Goal: Transaction & Acquisition: Purchase product/service

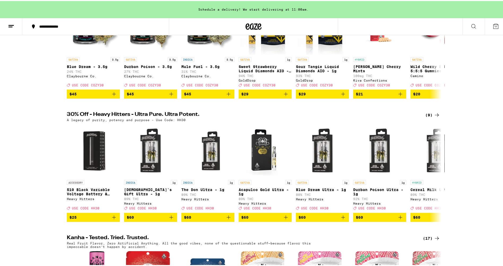
scroll to position [133, 0]
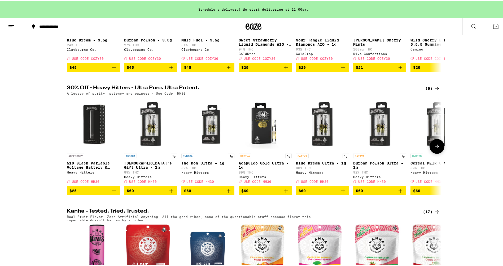
click at [435, 146] on icon at bounding box center [437, 145] width 6 height 6
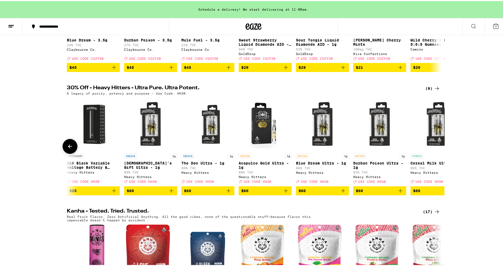
scroll to position [0, 142]
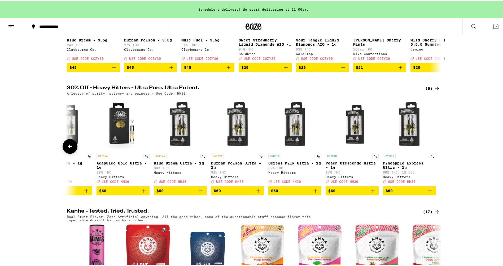
click at [238, 135] on img "Open page for Durban Poison Ultra - 1g from Heavy Hitters" at bounding box center [237, 123] width 53 height 53
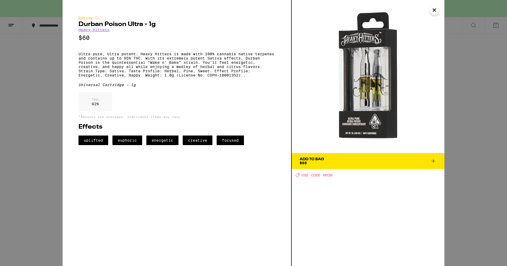
click at [337, 163] on span "Add To Bag $60" at bounding box center [368, 160] width 137 height 7
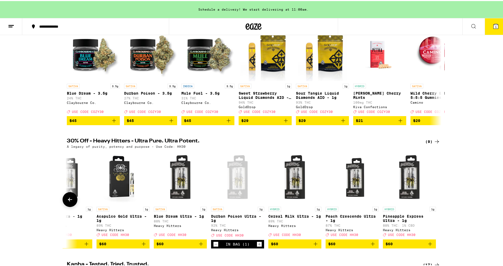
scroll to position [53, 0]
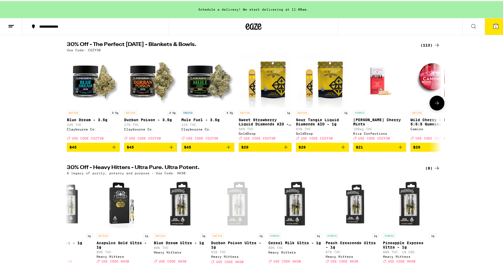
click at [436, 103] on icon at bounding box center [437, 102] width 4 height 4
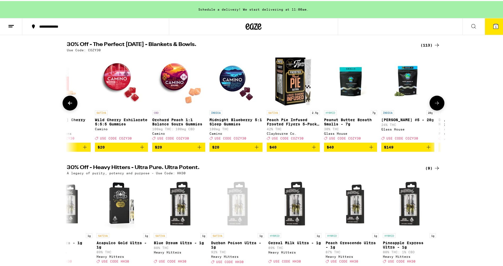
click at [436, 103] on icon at bounding box center [437, 102] width 4 height 4
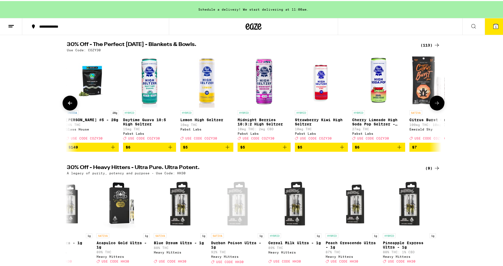
click at [436, 103] on icon at bounding box center [437, 102] width 4 height 4
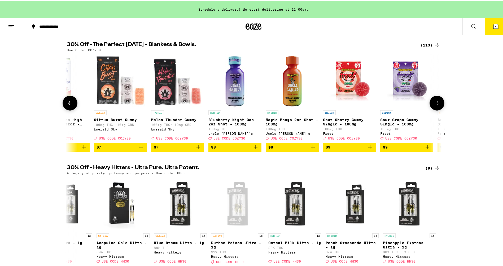
click at [438, 104] on icon at bounding box center [437, 102] width 6 height 6
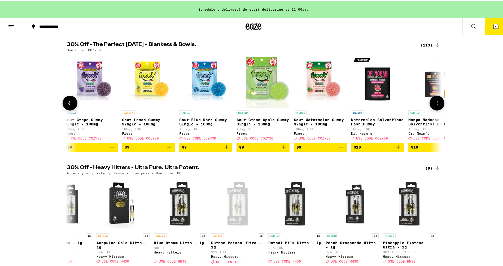
click at [438, 104] on icon at bounding box center [437, 102] width 6 height 6
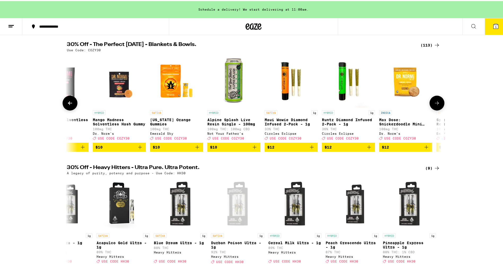
click at [438, 104] on icon at bounding box center [437, 102] width 6 height 6
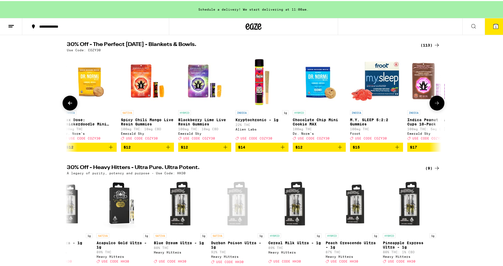
click at [68, 102] on icon at bounding box center [70, 102] width 4 height 4
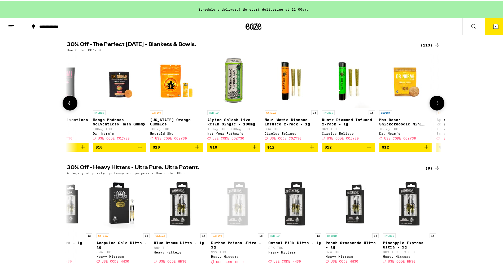
click at [433, 106] on button at bounding box center [437, 101] width 15 height 15
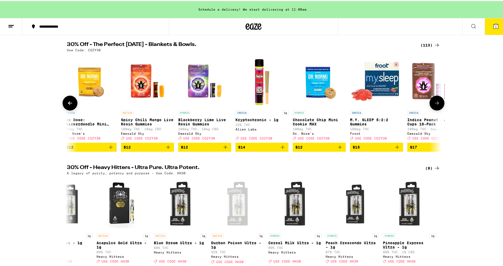
click at [433, 106] on button at bounding box center [437, 101] width 15 height 15
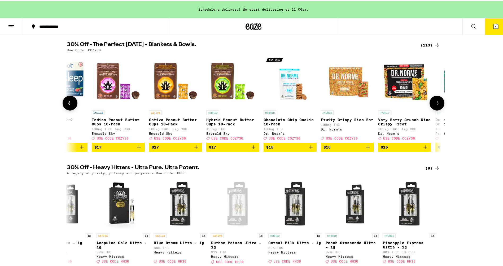
click at [433, 106] on button at bounding box center [437, 101] width 15 height 15
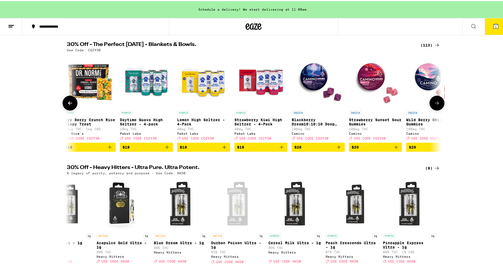
click at [433, 106] on button at bounding box center [437, 101] width 15 height 15
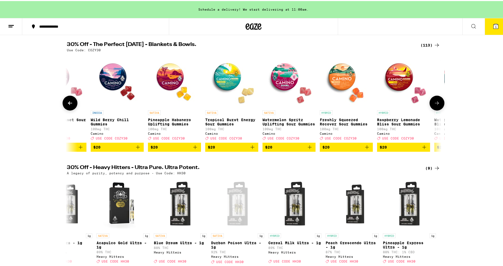
click at [433, 106] on button at bounding box center [437, 101] width 15 height 15
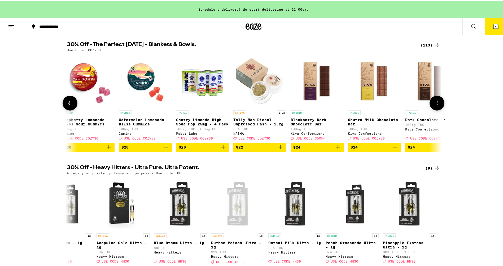
click at [433, 106] on button at bounding box center [437, 101] width 15 height 15
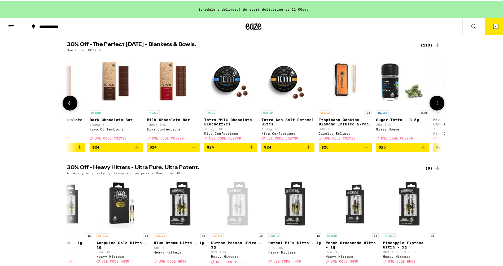
click at [433, 106] on button at bounding box center [437, 101] width 15 height 15
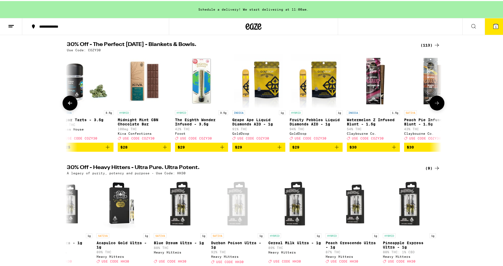
click at [433, 106] on button at bounding box center [437, 101] width 15 height 15
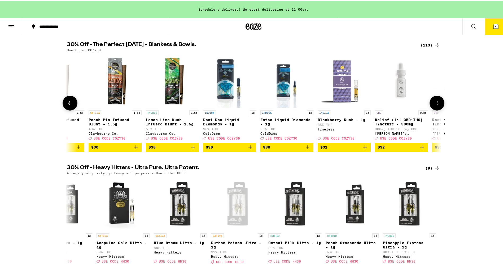
click at [433, 106] on button at bounding box center [437, 101] width 15 height 15
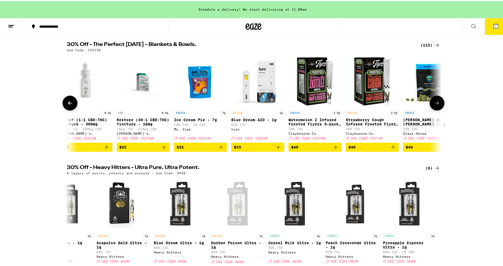
click at [433, 106] on button at bounding box center [437, 101] width 15 height 15
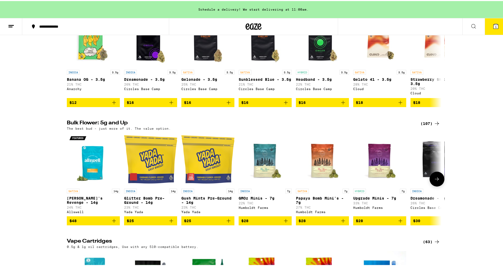
scroll to position [610, 0]
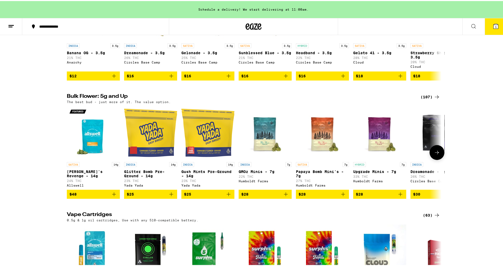
click at [434, 154] on icon at bounding box center [437, 151] width 6 height 6
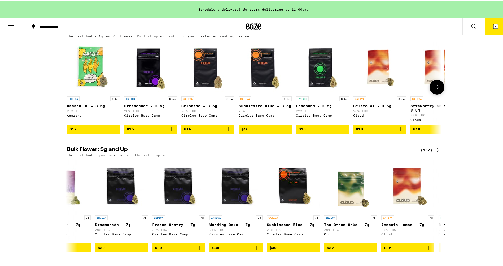
scroll to position [584, 0]
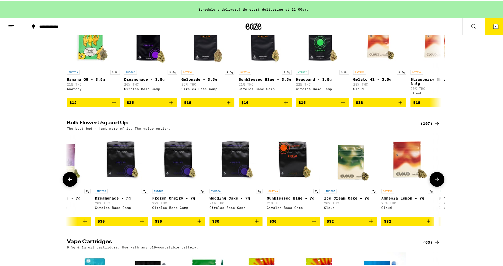
click at [438, 178] on icon at bounding box center [437, 178] width 6 height 6
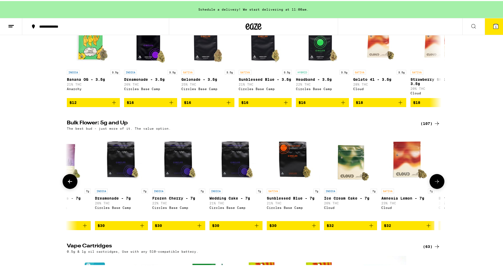
scroll to position [0, 632]
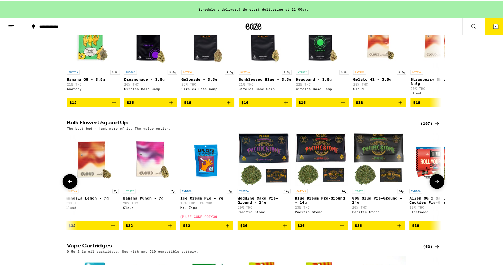
click at [438, 181] on icon at bounding box center [437, 180] width 6 height 6
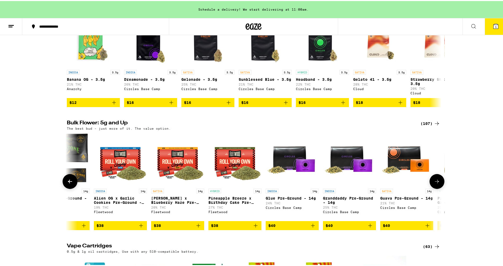
click at [438, 181] on icon at bounding box center [437, 180] width 6 height 6
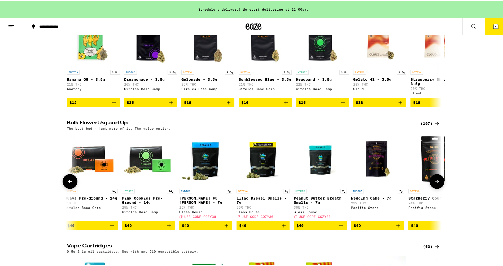
click at [438, 181] on icon at bounding box center [437, 180] width 6 height 6
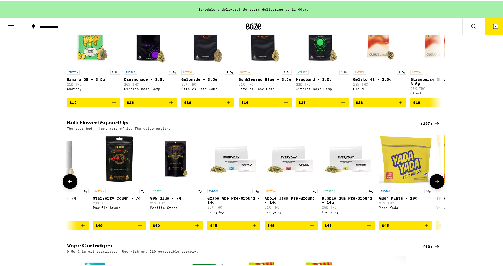
click at [438, 181] on icon at bounding box center [437, 180] width 6 height 6
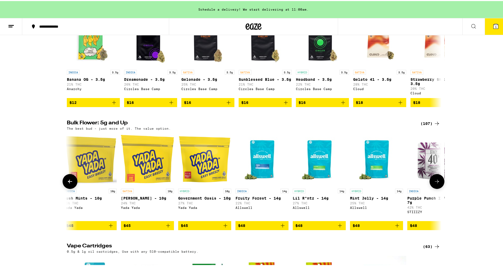
click at [72, 186] on button at bounding box center [70, 180] width 15 height 15
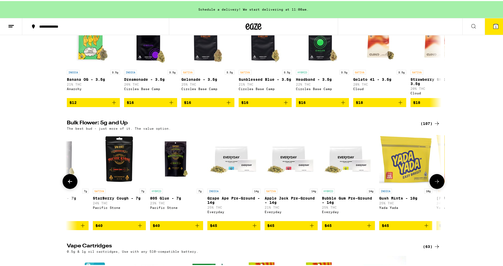
click at [72, 186] on button at bounding box center [70, 180] width 15 height 15
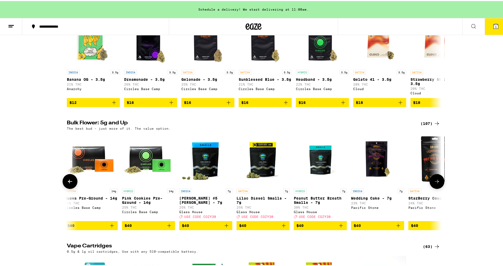
click at [72, 186] on button at bounding box center [70, 180] width 15 height 15
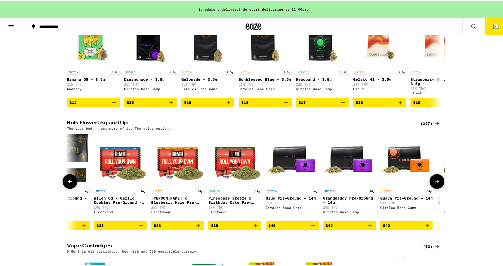
click at [72, 186] on button at bounding box center [70, 180] width 15 height 15
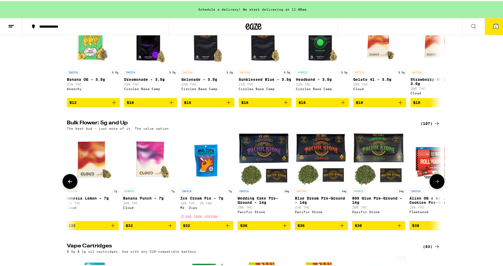
click at [72, 186] on button at bounding box center [70, 180] width 15 height 15
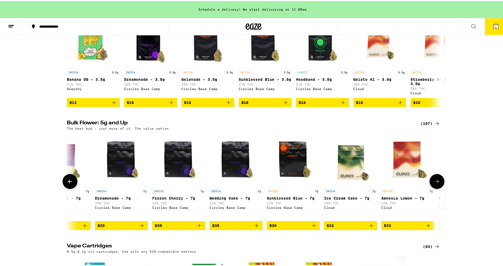
click at [68, 182] on icon at bounding box center [70, 180] width 4 height 4
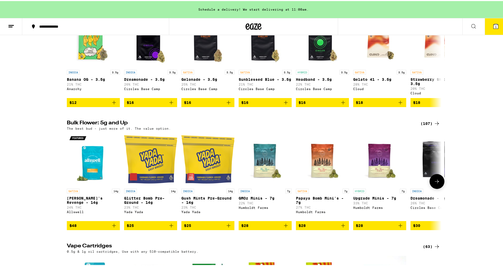
click at [381, 171] on img "Open page for Upgrade Minis - 7g from Humboldt Farms" at bounding box center [379, 158] width 53 height 53
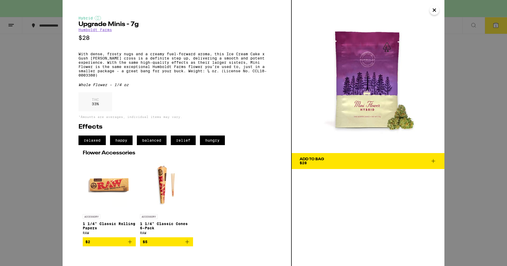
click at [382, 165] on button "Add To Bag $28" at bounding box center [368, 161] width 153 height 16
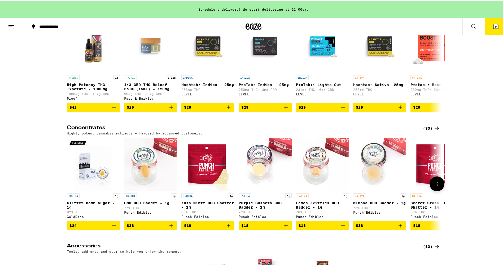
scroll to position [2150, 0]
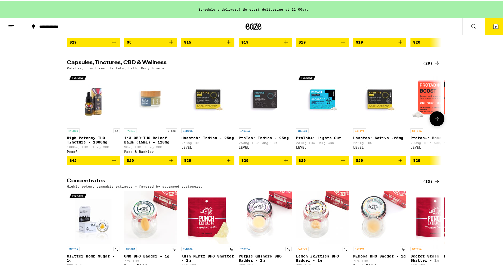
click at [434, 121] on icon at bounding box center [437, 117] width 6 height 6
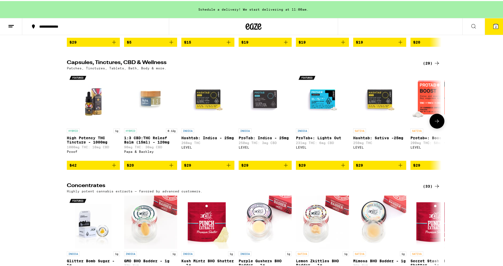
scroll to position [0, 316]
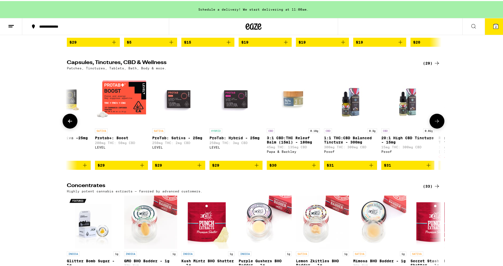
click at [440, 127] on button at bounding box center [437, 120] width 15 height 15
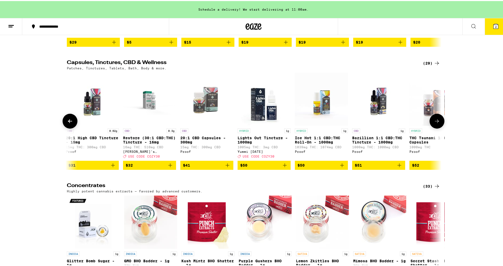
click at [440, 127] on button at bounding box center [437, 120] width 15 height 15
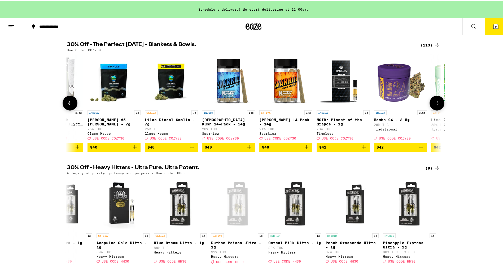
scroll to position [0, 0]
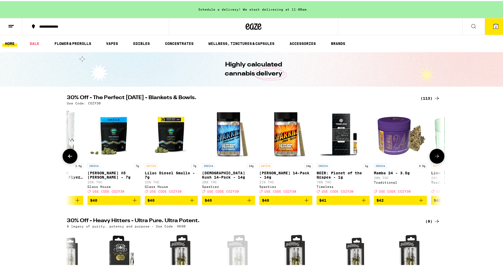
click at [438, 158] on button at bounding box center [437, 155] width 15 height 15
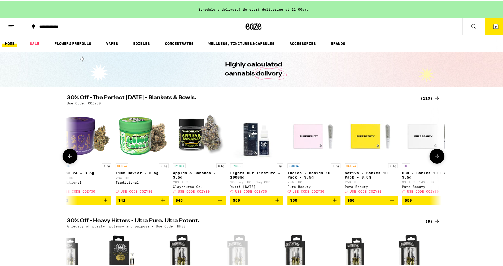
click at [438, 158] on button at bounding box center [437, 155] width 15 height 15
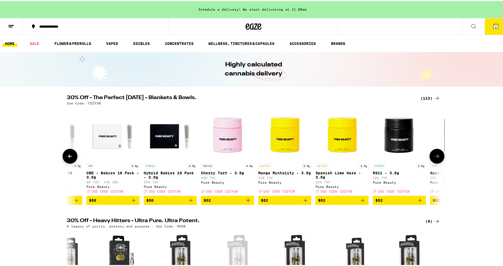
click at [438, 157] on icon at bounding box center [437, 155] width 6 height 6
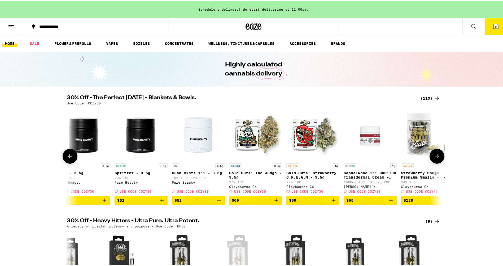
click at [438, 157] on icon at bounding box center [437, 155] width 6 height 6
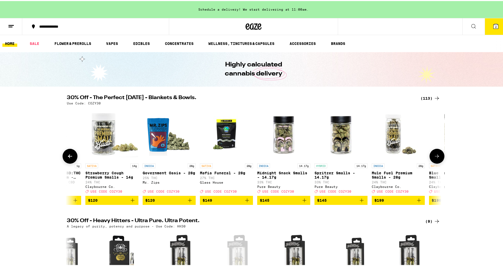
click at [438, 157] on icon at bounding box center [437, 155] width 6 height 6
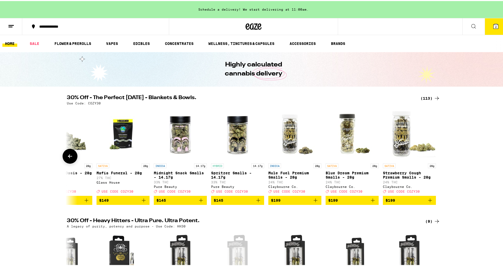
click at [438, 157] on div at bounding box center [437, 155] width 15 height 15
click at [66, 160] on button at bounding box center [70, 155] width 15 height 15
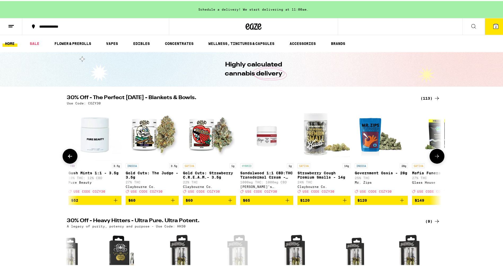
click at [66, 160] on button at bounding box center [70, 155] width 15 height 15
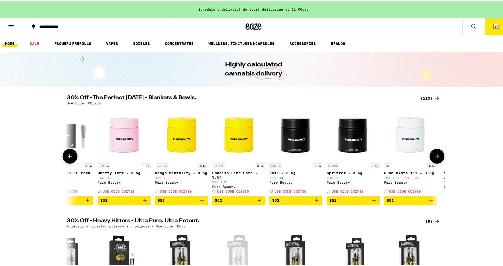
click at [66, 159] on button at bounding box center [70, 155] width 15 height 15
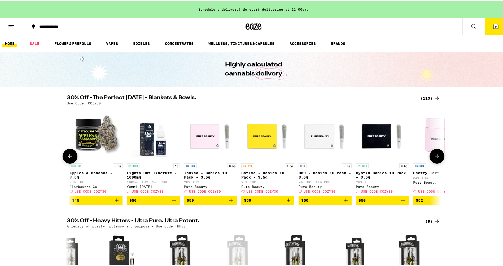
click at [66, 159] on button at bounding box center [70, 155] width 15 height 15
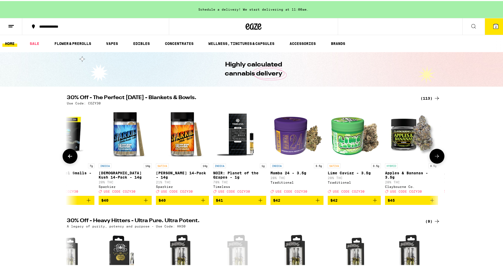
click at [66, 159] on button at bounding box center [70, 155] width 15 height 15
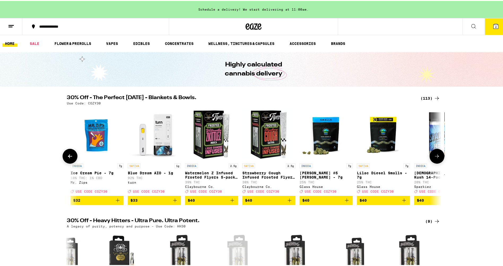
click at [66, 159] on button at bounding box center [70, 155] width 15 height 15
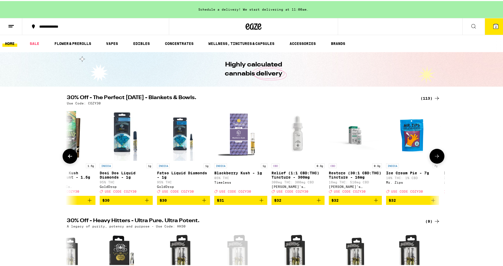
click at [66, 159] on button at bounding box center [70, 155] width 15 height 15
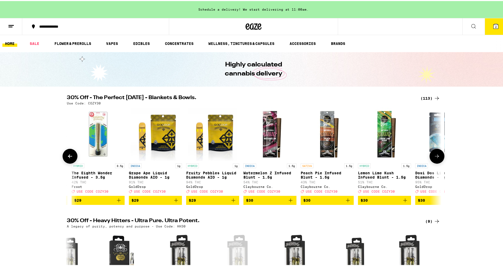
click at [66, 159] on button at bounding box center [70, 155] width 15 height 15
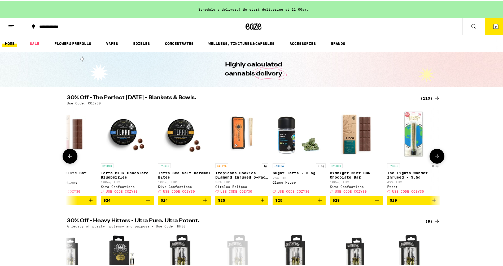
click at [66, 159] on button at bounding box center [70, 155] width 15 height 15
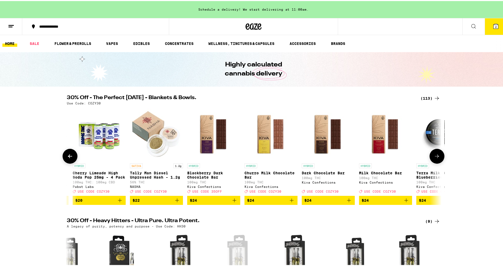
click at [66, 159] on button at bounding box center [70, 155] width 15 height 15
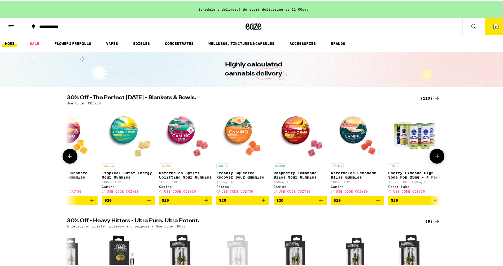
click at [66, 159] on button at bounding box center [70, 155] width 15 height 15
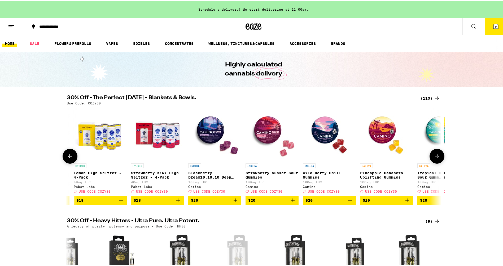
click at [66, 159] on button at bounding box center [70, 155] width 15 height 15
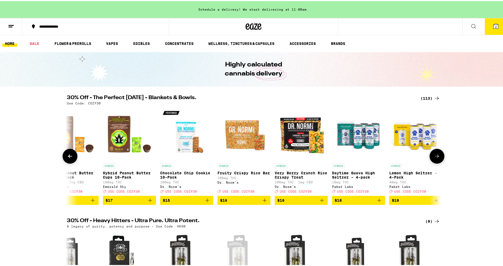
click at [66, 159] on button at bounding box center [70, 155] width 15 height 15
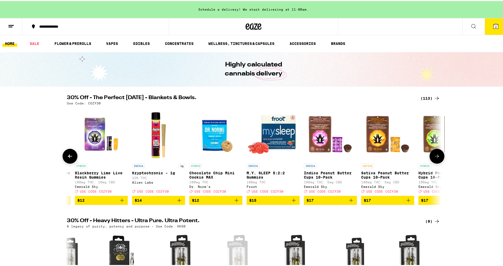
click at [66, 159] on button at bounding box center [70, 155] width 15 height 15
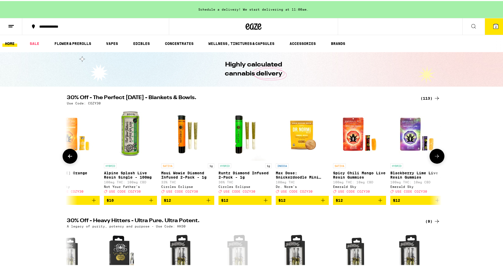
click at [66, 159] on button at bounding box center [70, 155] width 15 height 15
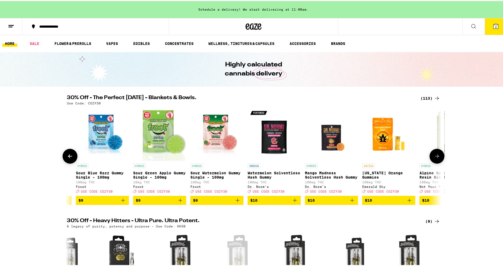
click at [377, 199] on span "$10" at bounding box center [389, 199] width 48 height 6
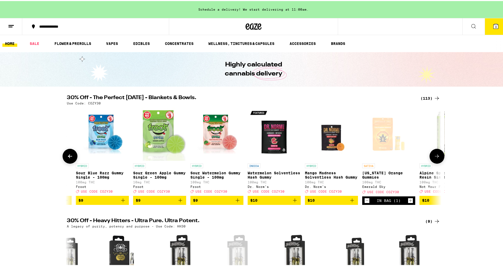
scroll to position [80, 0]
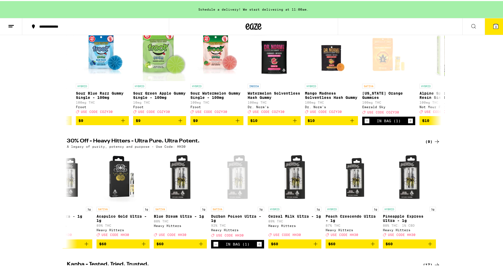
click at [494, 28] on icon at bounding box center [496, 25] width 6 height 6
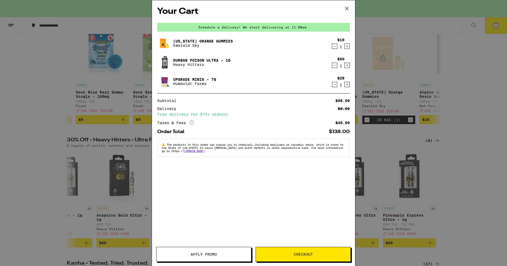
click at [170, 256] on span "Apply Promo" at bounding box center [204, 254] width 95 height 4
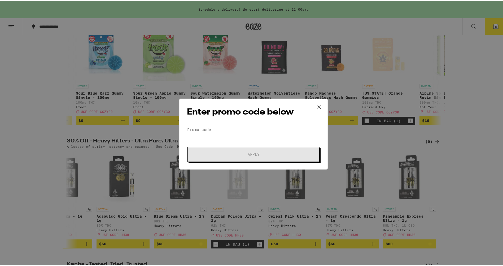
click at [228, 131] on input "Promo Code" at bounding box center [253, 128] width 133 height 8
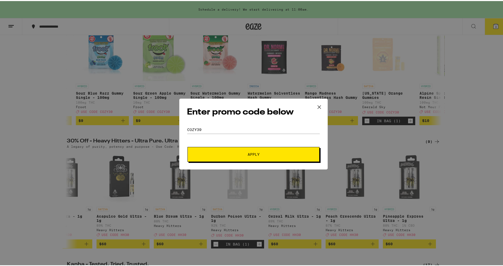
click at [231, 154] on span "Apply" at bounding box center [254, 153] width 96 height 4
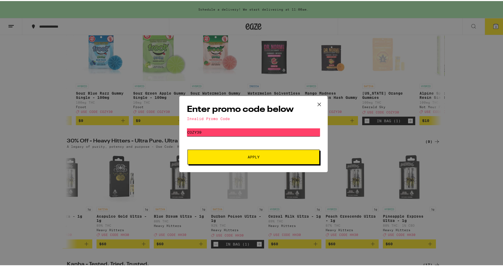
click at [247, 130] on input "cozy39" at bounding box center [253, 131] width 133 height 8
type input "cozy30"
click at [251, 157] on span "Apply" at bounding box center [254, 156] width 12 height 4
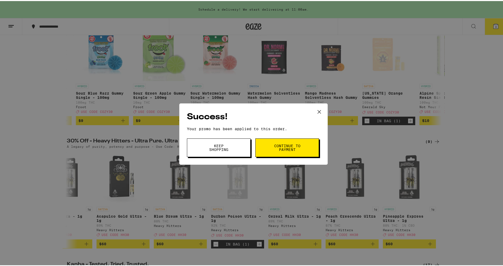
click at [296, 151] on button "Continue to payment" at bounding box center [288, 146] width 64 height 19
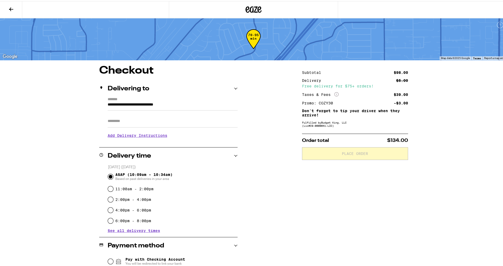
click at [15, 8] on button at bounding box center [11, 8] width 22 height 17
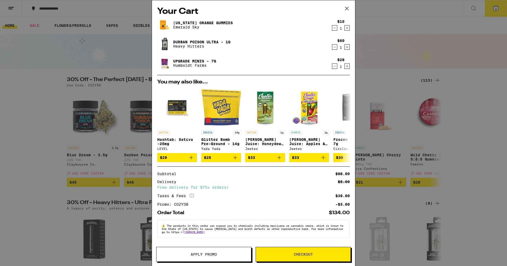
click at [196, 258] on button "Apply Promo" at bounding box center [203, 254] width 95 height 15
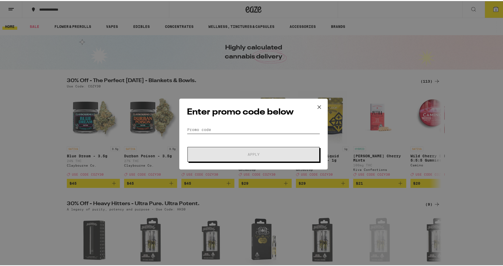
click at [219, 130] on input "Promo Code" at bounding box center [253, 128] width 133 height 8
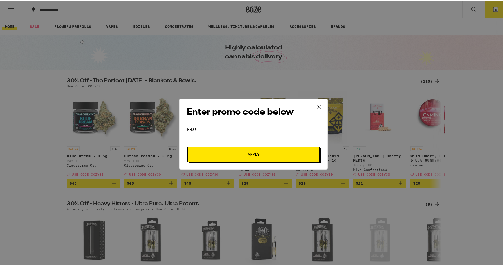
type input "hh30"
click at [221, 153] on span "Apply" at bounding box center [254, 153] width 96 height 4
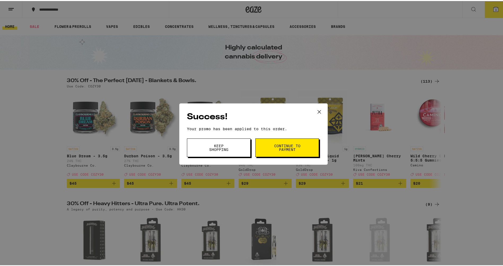
click at [277, 147] on span "Continue to payment" at bounding box center [287, 146] width 27 height 7
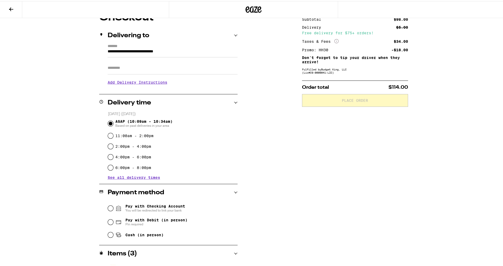
scroll to position [80, 0]
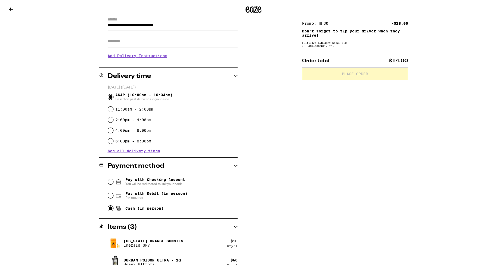
click at [108, 208] on input "Cash (in person)" at bounding box center [110, 206] width 5 height 5
radio input "true"
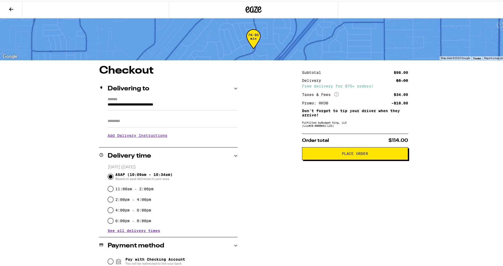
scroll to position [106, 0]
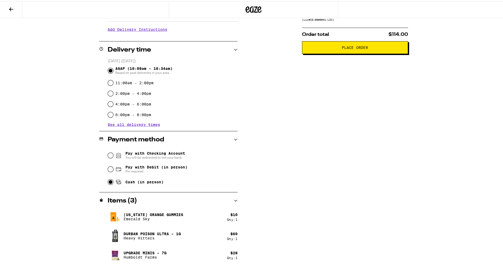
click at [234, 200] on icon at bounding box center [236, 200] width 4 height 4
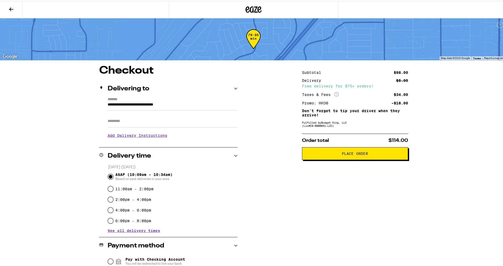
scroll to position [49, 0]
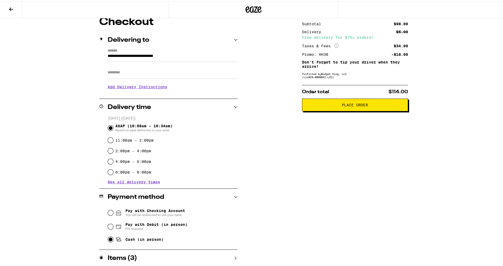
click at [11, 7] on icon at bounding box center [11, 8] width 6 height 6
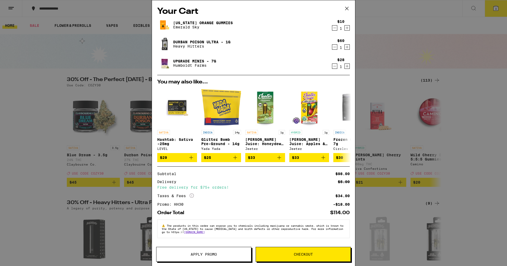
click at [336, 27] on icon "Decrement" at bounding box center [335, 28] width 5 height 6
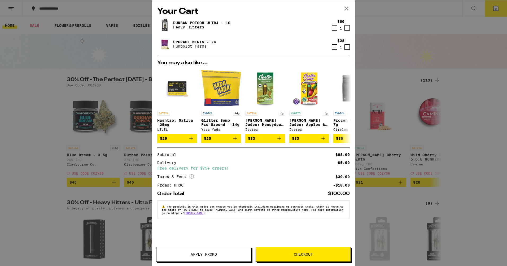
click at [278, 254] on span "Checkout" at bounding box center [303, 254] width 95 height 4
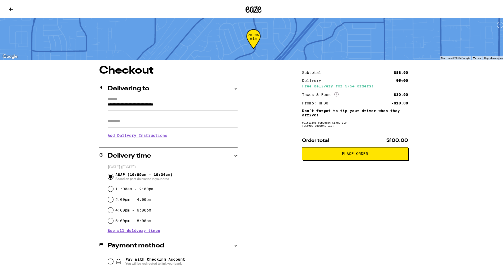
click at [344, 153] on span "Place Order" at bounding box center [355, 152] width 26 height 4
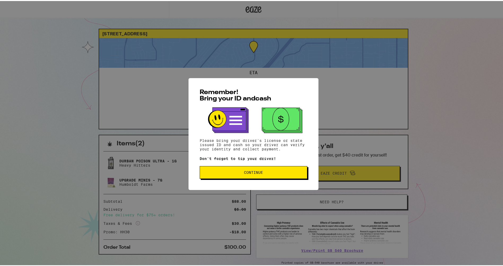
click at [258, 173] on span "Continue" at bounding box center [253, 171] width 19 height 4
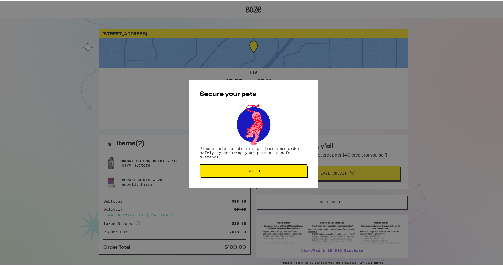
click at [258, 173] on button "Got it" at bounding box center [254, 169] width 108 height 13
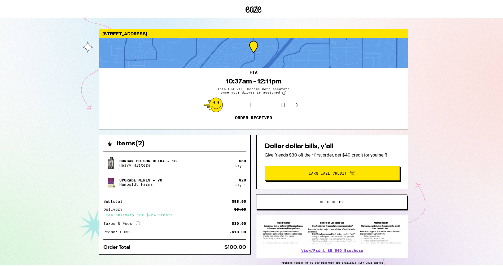
scroll to position [24, 0]
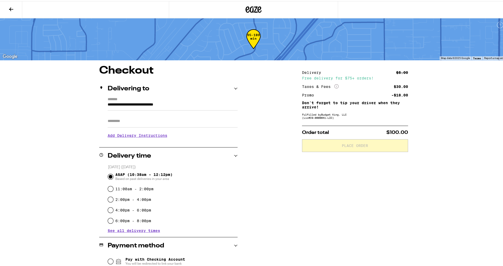
click at [13, 6] on icon at bounding box center [11, 8] width 6 height 6
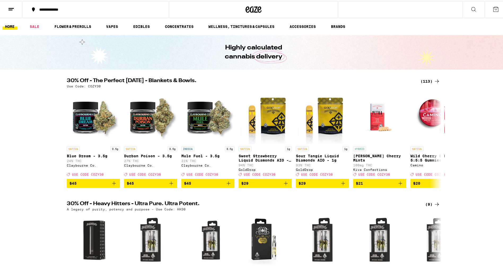
click at [493, 8] on icon at bounding box center [496, 8] width 6 height 6
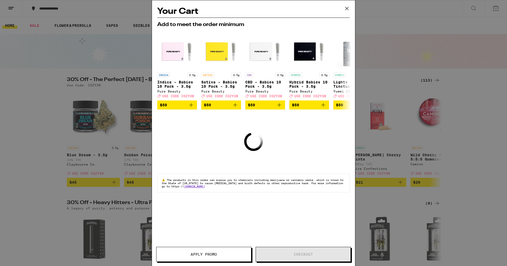
click at [346, 8] on icon at bounding box center [347, 9] width 8 height 8
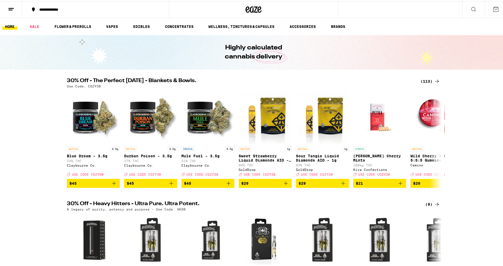
click at [494, 7] on icon at bounding box center [496, 8] width 5 height 5
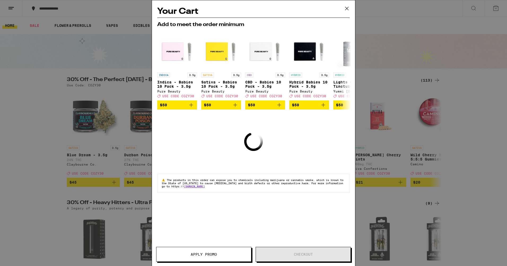
click at [347, 8] on icon at bounding box center [347, 8] width 3 height 3
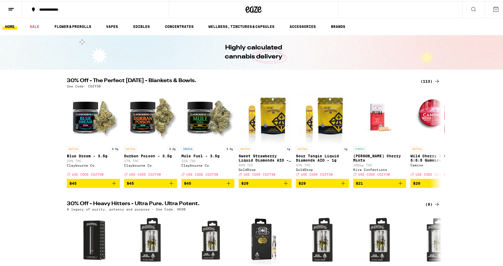
click at [473, 11] on icon at bounding box center [474, 8] width 6 height 6
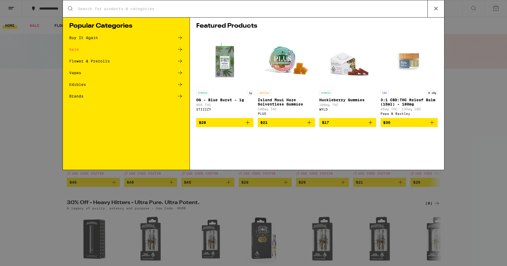
click at [436, 15] on button at bounding box center [436, 8] width 17 height 17
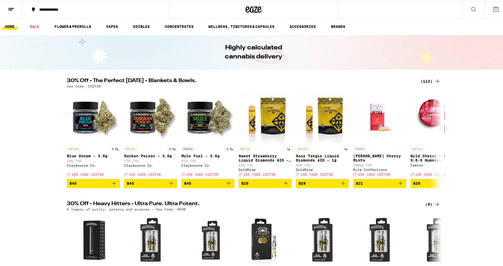
click at [472, 9] on icon at bounding box center [474, 8] width 4 height 4
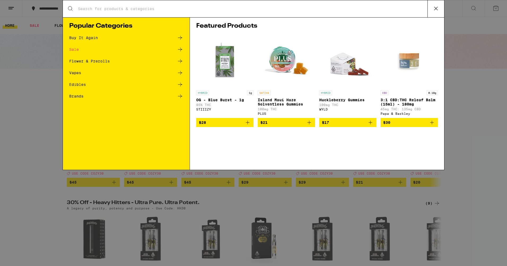
click at [432, 10] on button at bounding box center [436, 8] width 17 height 17
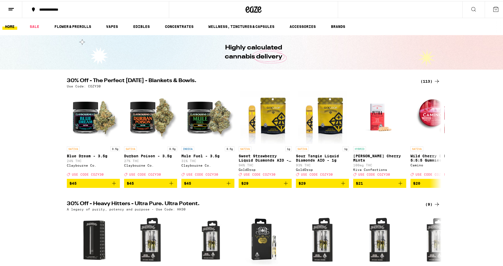
click at [10, 27] on link "HOME" at bounding box center [9, 25] width 15 height 6
click at [35, 26] on link "SALE" at bounding box center [34, 25] width 15 height 6
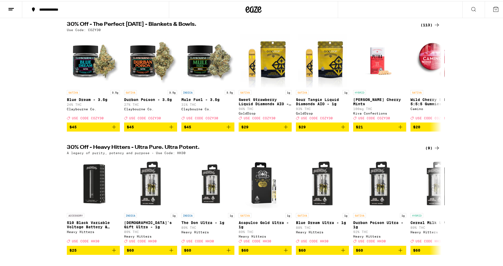
scroll to position [27, 0]
